Goal: Task Accomplishment & Management: Use online tool/utility

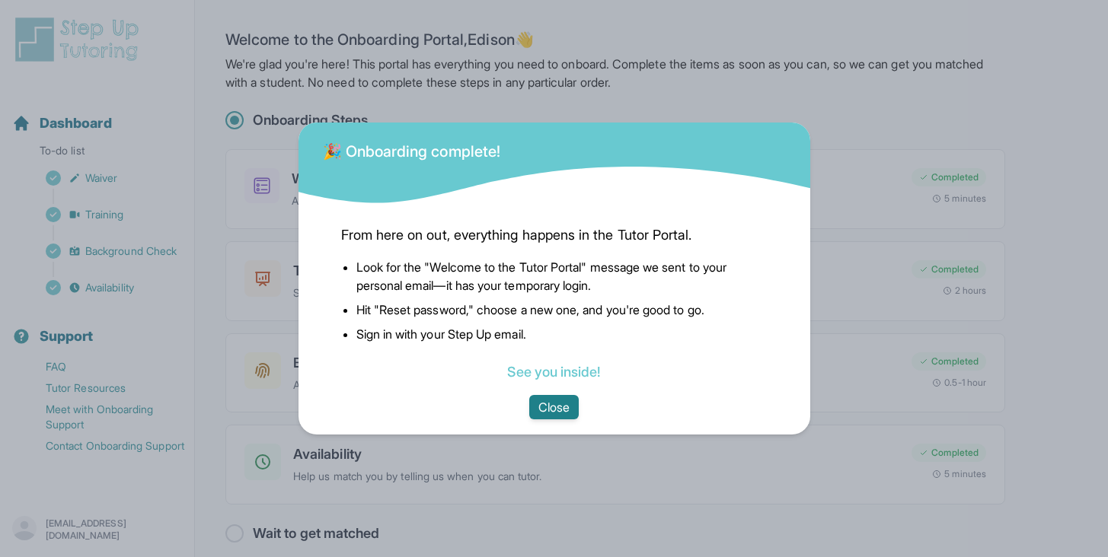
click at [559, 407] on button "Close" at bounding box center [553, 407] width 49 height 24
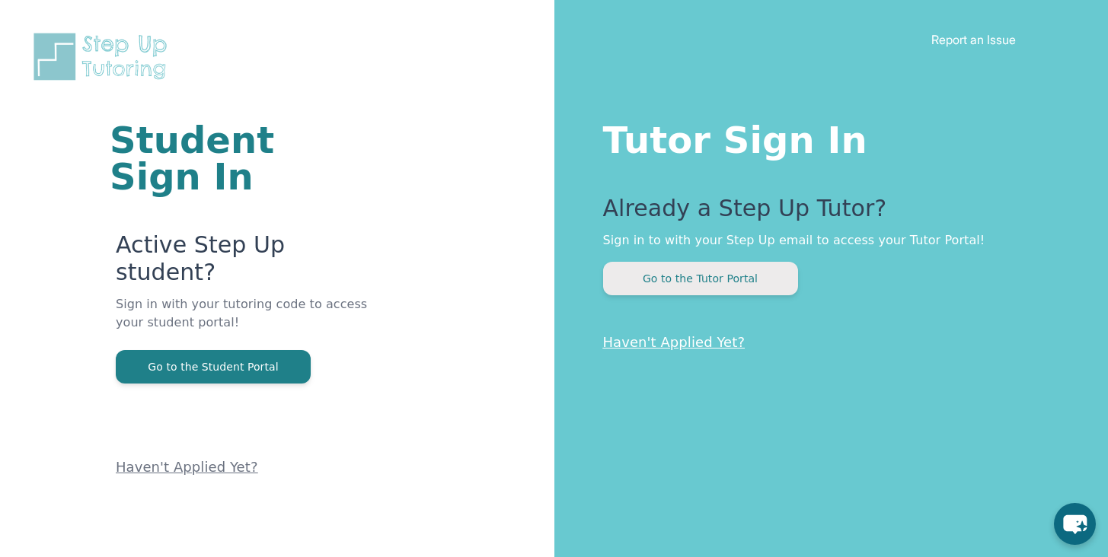
click at [650, 284] on button "Go to the Tutor Portal" at bounding box center [700, 278] width 195 height 33
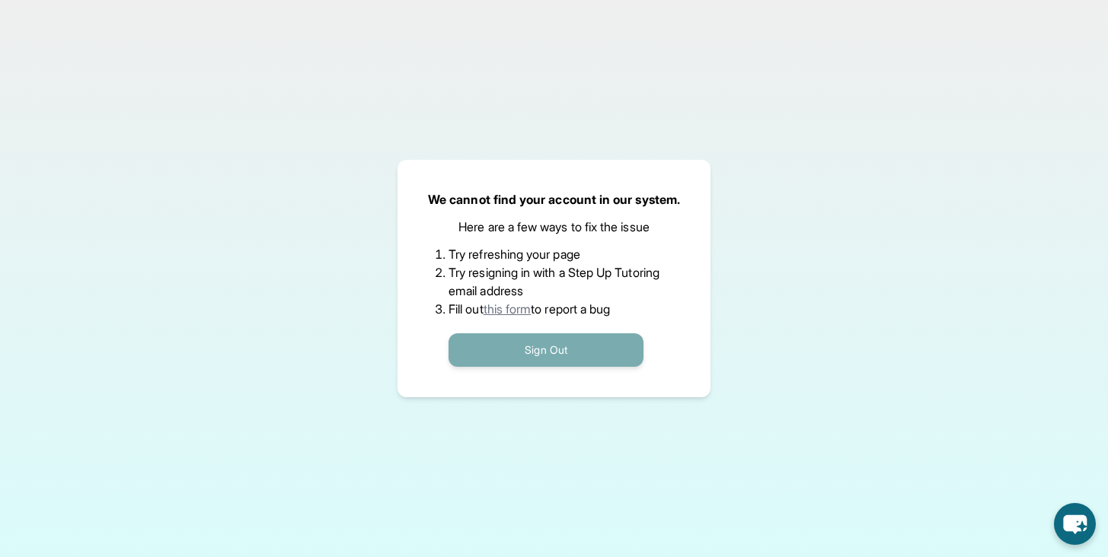
click at [541, 343] on button "Sign Out" at bounding box center [545, 349] width 195 height 33
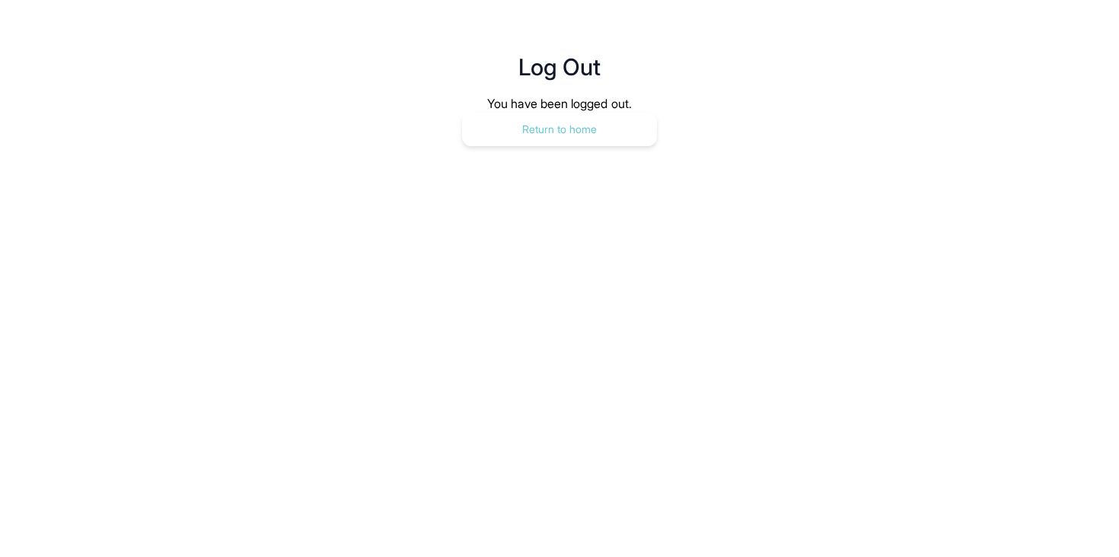
click at [566, 131] on button "Return to home" at bounding box center [559, 129] width 195 height 33
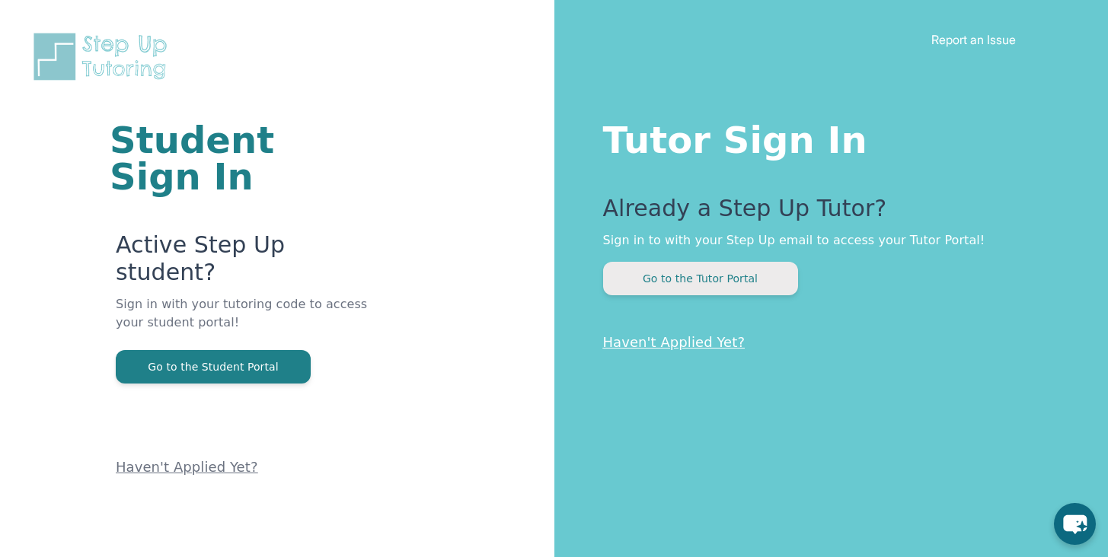
click at [656, 280] on button "Go to the Tutor Portal" at bounding box center [700, 278] width 195 height 33
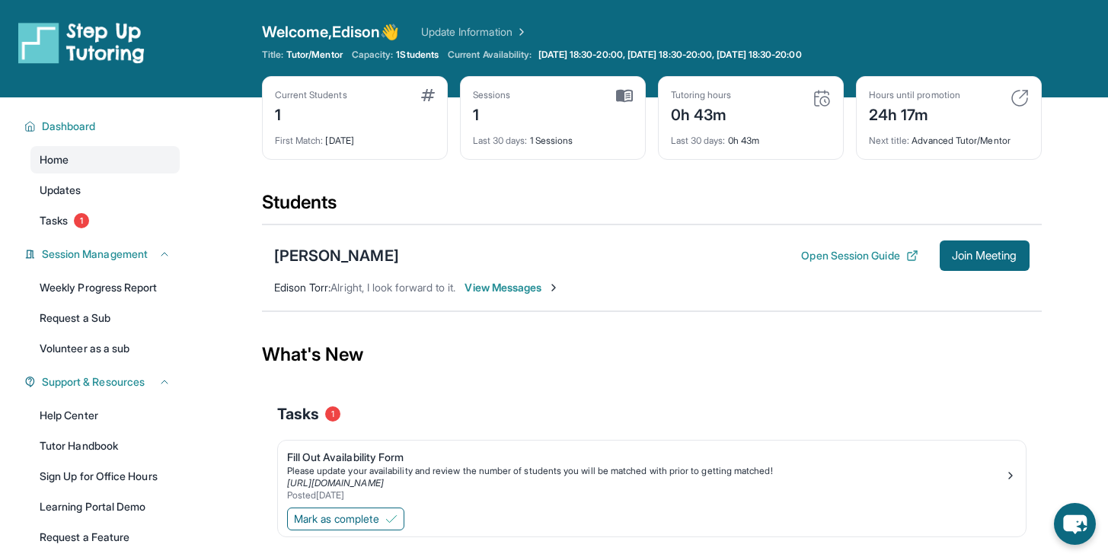
click at [659, 419] on div "Tasks 1" at bounding box center [651, 414] width 749 height 21
click at [964, 259] on span "Join Meeting" at bounding box center [984, 255] width 65 height 9
click at [805, 258] on button "Open Session Guide" at bounding box center [859, 255] width 116 height 15
